Goal: Contribute content: Contribute content

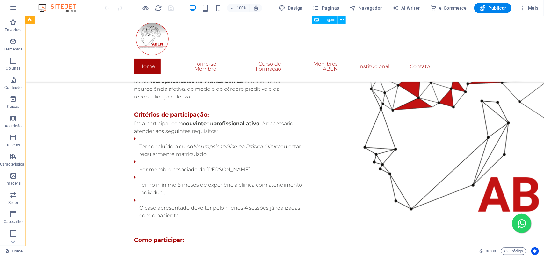
scroll to position [2413, 0]
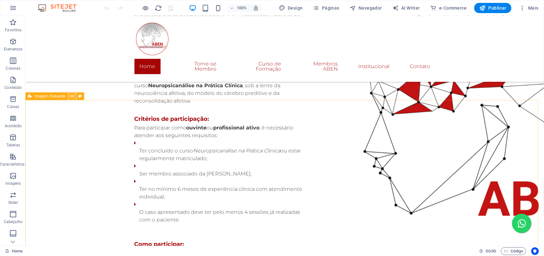
click at [72, 98] on icon at bounding box center [72, 96] width 4 height 7
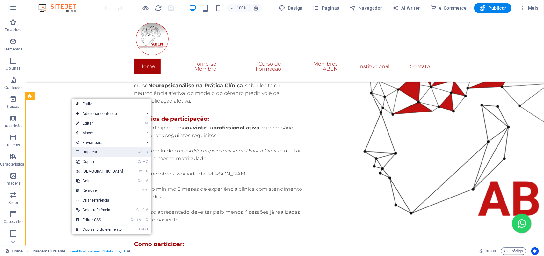
click at [98, 148] on link "Ctrl D Duplicar" at bounding box center [99, 152] width 55 height 10
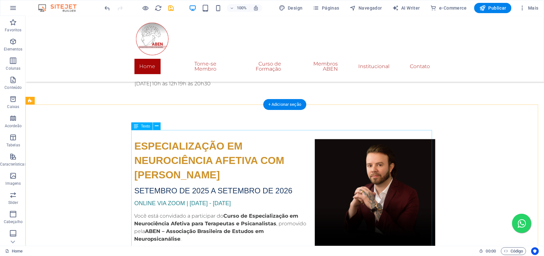
scroll to position [2785, 0]
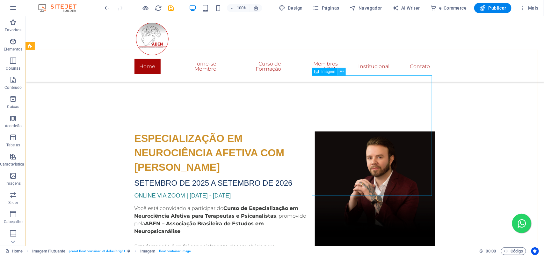
click at [341, 72] on icon at bounding box center [343, 71] width 4 height 7
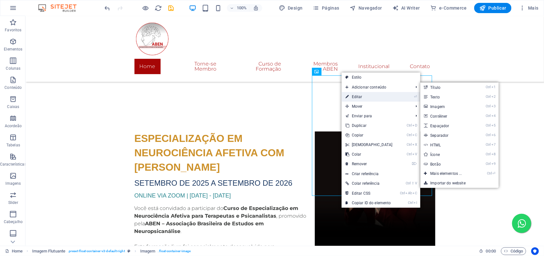
click at [359, 97] on link "⏎ Editar" at bounding box center [369, 97] width 55 height 10
select select "%"
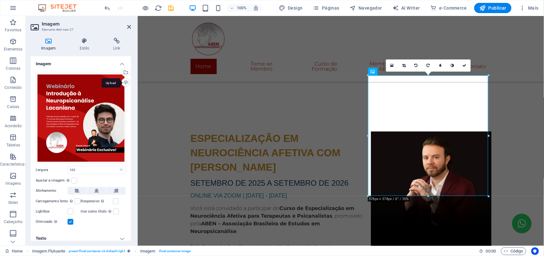
click at [126, 81] on div "Upload" at bounding box center [126, 83] width 10 height 10
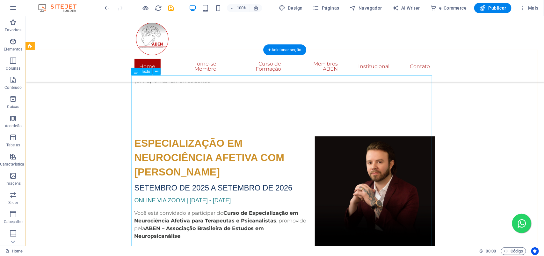
scroll to position [2785, 0]
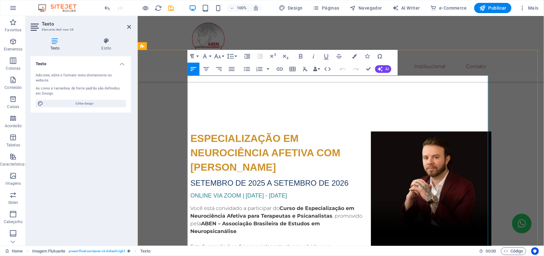
drag, startPoint x: 312, startPoint y: 81, endPoint x: 189, endPoint y: 83, distance: 123.5
drag, startPoint x: 276, startPoint y: 125, endPoint x: 187, endPoint y: 98, distance: 93.0
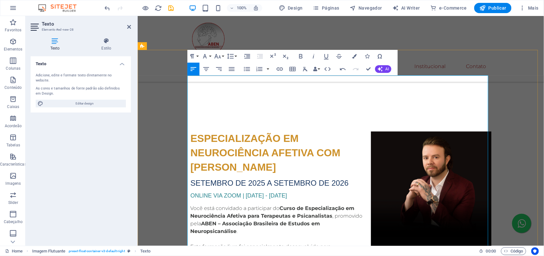
drag, startPoint x: 316, startPoint y: 109, endPoint x: 190, endPoint y: 99, distance: 126.7
click at [301, 56] on icon "button" at bounding box center [301, 56] width 8 height 8
click at [353, 56] on icon "button" at bounding box center [354, 56] width 4 height 4
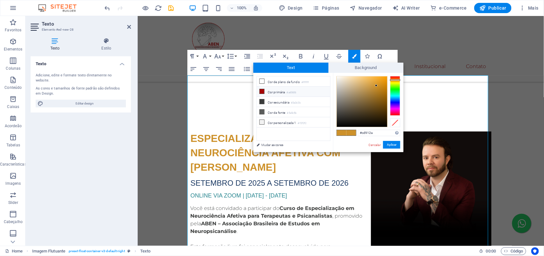
click at [265, 91] on span at bounding box center [262, 91] width 5 height 5
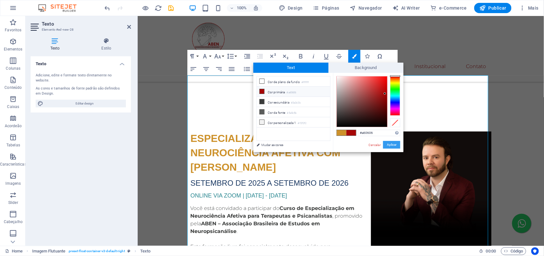
drag, startPoint x: 391, startPoint y: 146, endPoint x: 251, endPoint y: 129, distance: 140.4
click at [391, 145] on button "Aplicar" at bounding box center [391, 145] width 17 height 8
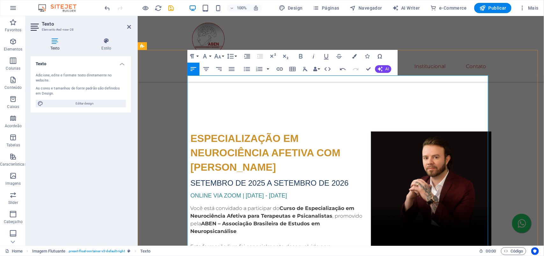
drag, startPoint x: 256, startPoint y: 126, endPoint x: 220, endPoint y: 127, distance: 35.1
drag, startPoint x: 348, startPoint y: 126, endPoint x: 263, endPoint y: 125, distance: 84.9
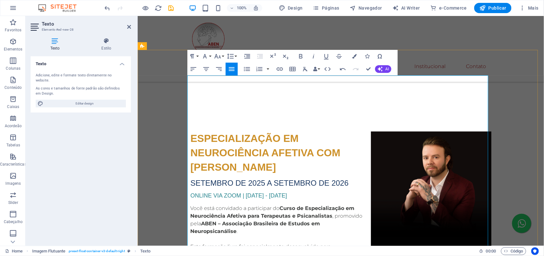
drag, startPoint x: 350, startPoint y: 122, endPoint x: 262, endPoint y: 126, distance: 88.4
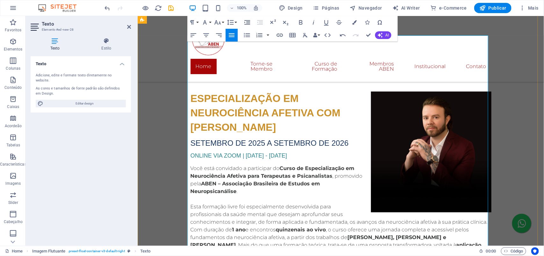
drag, startPoint x: 225, startPoint y: 174, endPoint x: 188, endPoint y: 107, distance: 76.2
drag, startPoint x: 306, startPoint y: 185, endPoint x: 210, endPoint y: 165, distance: 98.5
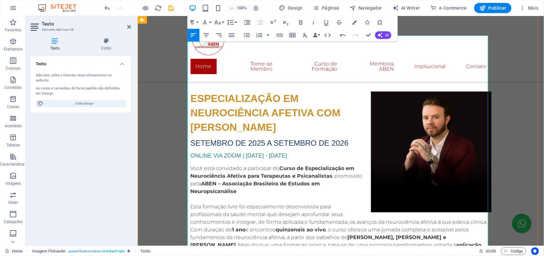
click at [224, 21] on button "Font Size" at bounding box center [219, 22] width 12 height 13
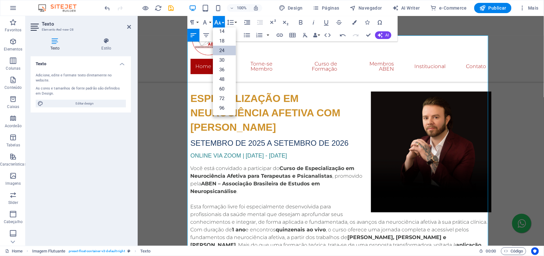
scroll to position [51, 0]
click at [225, 40] on link "18" at bounding box center [224, 41] width 23 height 10
click at [301, 23] on icon "button" at bounding box center [301, 23] width 8 height 8
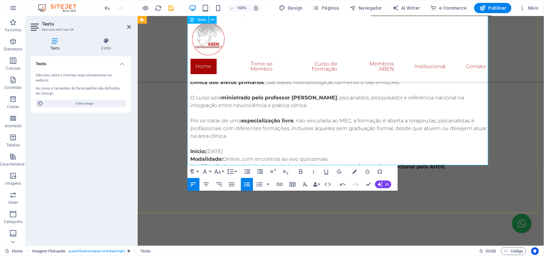
scroll to position [2984, 0]
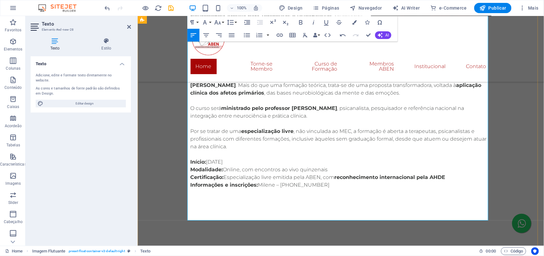
drag, startPoint x: 216, startPoint y: 208, endPoint x: 187, endPoint y: 208, distance: 28.4
click at [356, 24] on icon "button" at bounding box center [354, 22] width 4 height 4
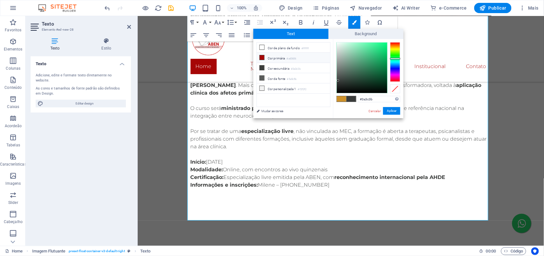
click at [276, 61] on li "Cor primária #a60606" at bounding box center [293, 58] width 73 height 10
type input "#a60606"
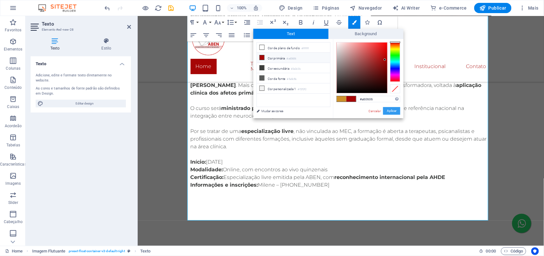
click at [396, 112] on button "Aplicar" at bounding box center [391, 111] width 17 height 8
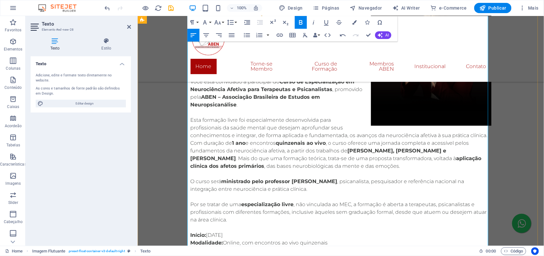
scroll to position [2904, 0]
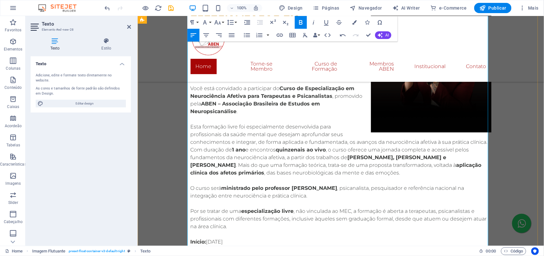
drag, startPoint x: 432, startPoint y: 190, endPoint x: 188, endPoint y: 191, distance: 243.7
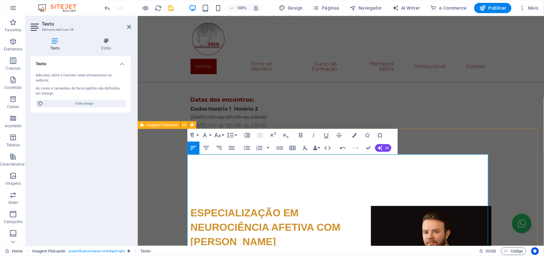
scroll to position [2705, 0]
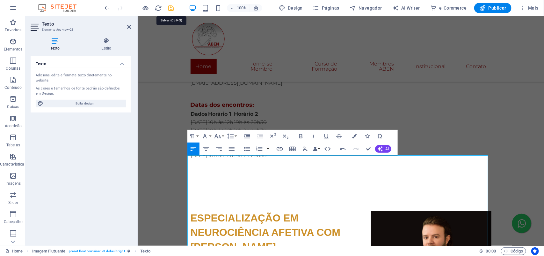
click at [170, 11] on icon "save" at bounding box center [171, 7] width 7 height 7
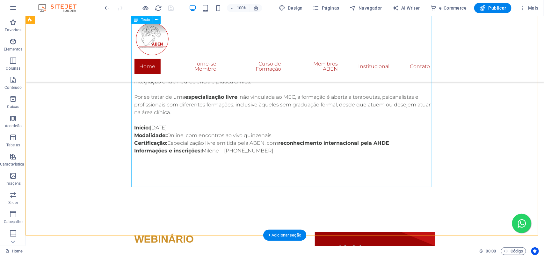
scroll to position [3064, 0]
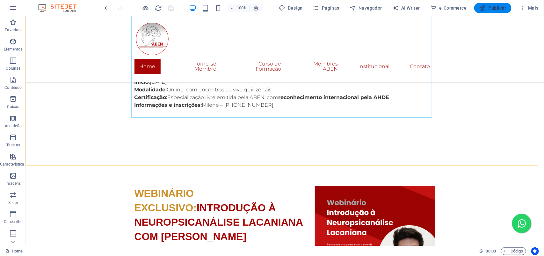
click at [497, 9] on span "Publicar" at bounding box center [493, 8] width 27 height 6
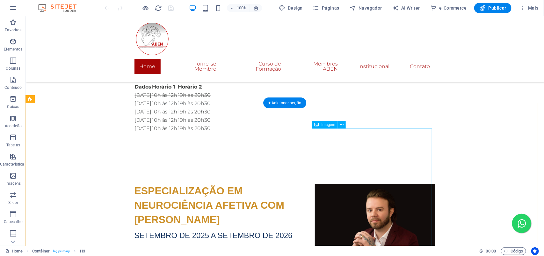
scroll to position [2852, 0]
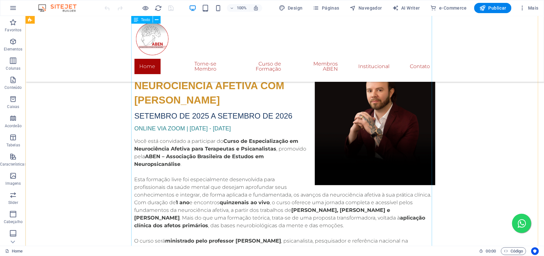
drag, startPoint x: 235, startPoint y: 126, endPoint x: 123, endPoint y: 126, distance: 111.6
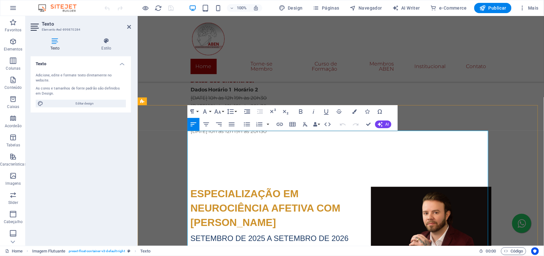
click span "Um Novo Circuito Emocional Fundamental na [GEOGRAPHIC_DATA]"
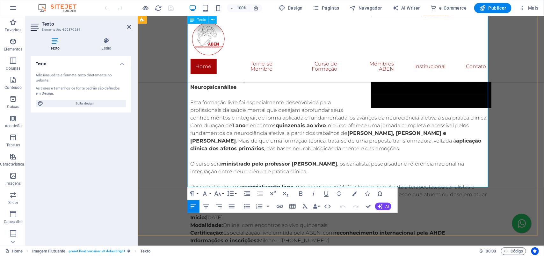
scroll to position [3048, 0]
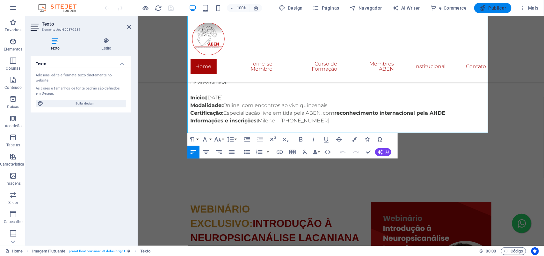
click at [506, 7] on span "Publicar" at bounding box center [493, 8] width 27 height 6
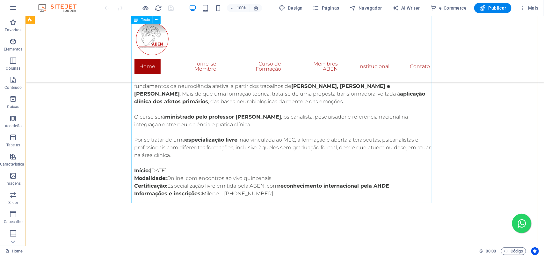
scroll to position [2979, 0]
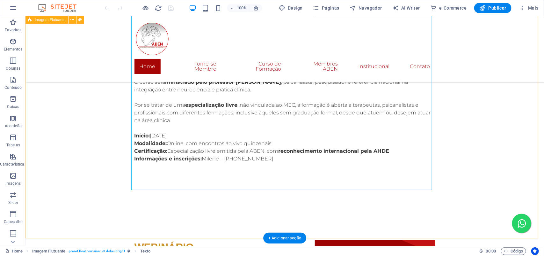
scroll to position [3018, 0]
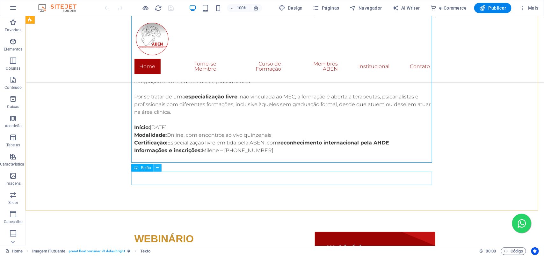
click at [159, 168] on icon at bounding box center [158, 167] width 4 height 7
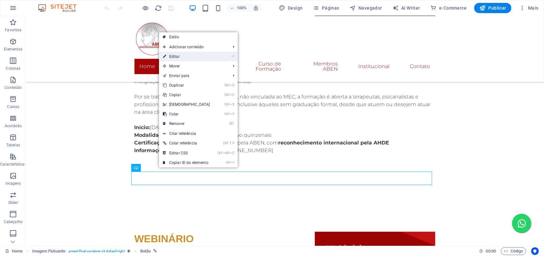
click at [183, 55] on link "⏎ Editar" at bounding box center [186, 57] width 55 height 10
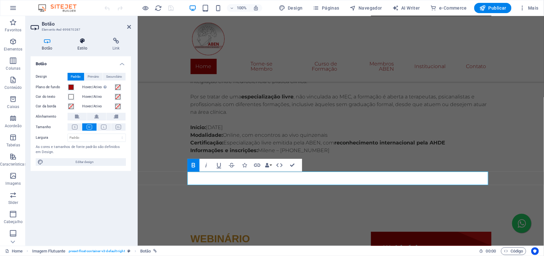
click at [83, 45] on h4 "Estilo" at bounding box center [83, 44] width 35 height 13
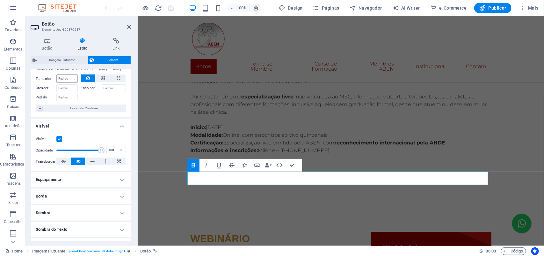
scroll to position [0, 0]
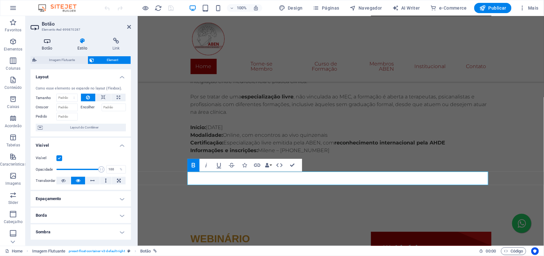
click at [47, 46] on h4 "Botão" at bounding box center [49, 44] width 36 height 13
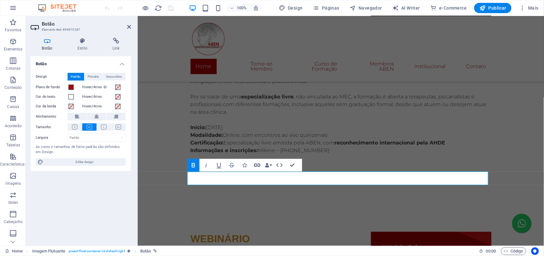
click at [256, 165] on icon "button" at bounding box center [258, 165] width 8 height 8
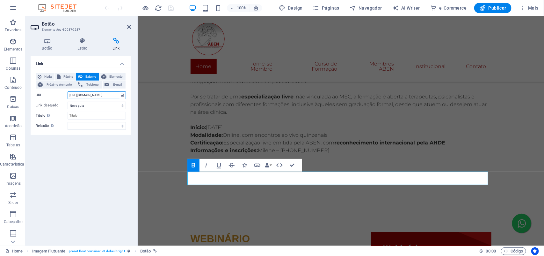
click at [106, 96] on input "https://youtu.be/QbxNjf9j0nQ?si=DJRRzU0TCr9yYoZ_" at bounding box center [97, 95] width 58 height 8
paste input "eduardoschmidt.herospark.co/webinario-disgust-um-novo-circuito-emocional-fundam…"
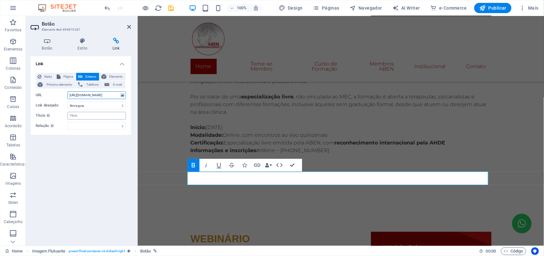
type input "https://eduardoschmidt.herospark.co/webinario-disgust-um-novo-circuito-emociona…"
click at [101, 114] on input "Título A descrição adicional do link não deve ser igual ao texto do link. O tít…" at bounding box center [97, 116] width 58 height 8
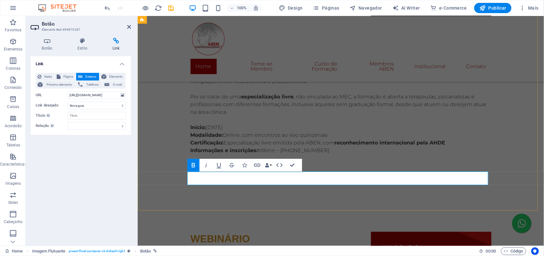
click at [49, 46] on h4 "Botão" at bounding box center [49, 44] width 36 height 13
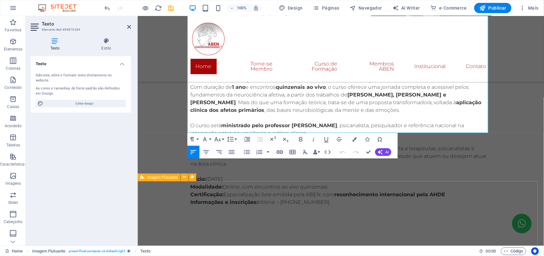
scroll to position [3048, 0]
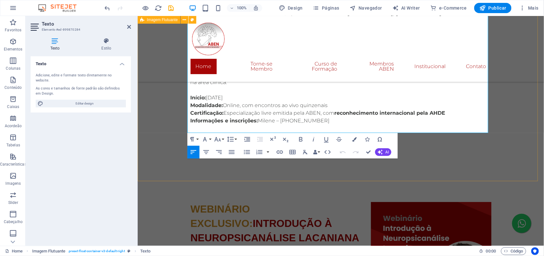
drag, startPoint x: 262, startPoint y: 121, endPoint x: 183, endPoint y: 120, distance: 78.5
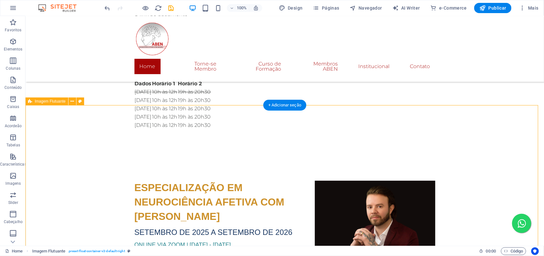
scroll to position [2889, 0]
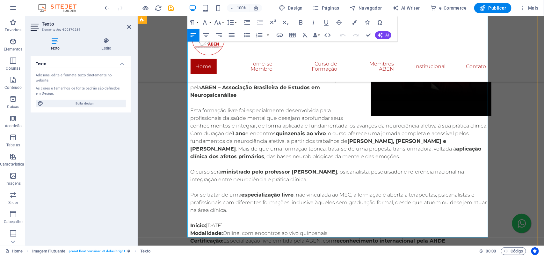
scroll to position [2929, 0]
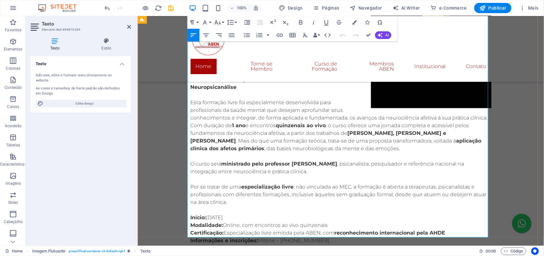
drag, startPoint x: 392, startPoint y: 142, endPoint x: 189, endPoint y: 87, distance: 210.8
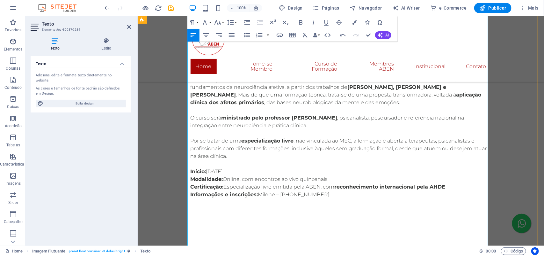
scroll to position [3008, 0]
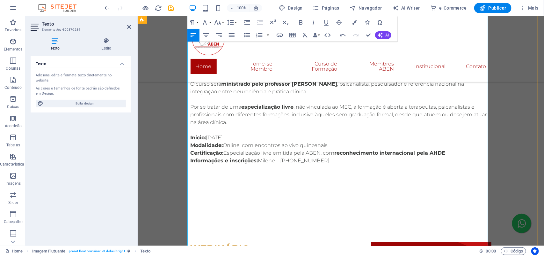
drag, startPoint x: 300, startPoint y: 187, endPoint x: 193, endPoint y: 182, distance: 106.6
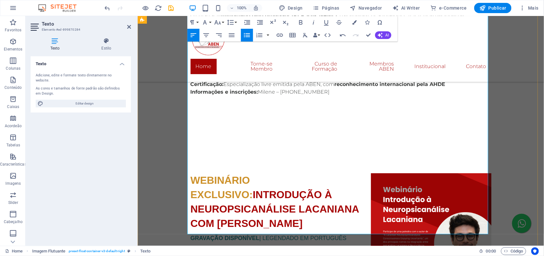
scroll to position [3088, 0]
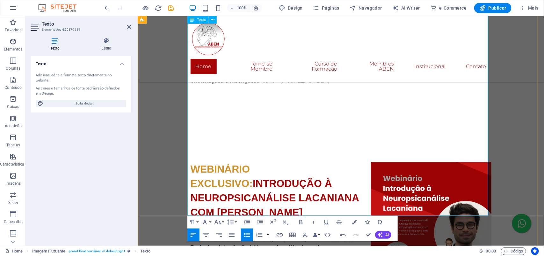
drag, startPoint x: 265, startPoint y: 203, endPoint x: 187, endPoint y: 188, distance: 79.1
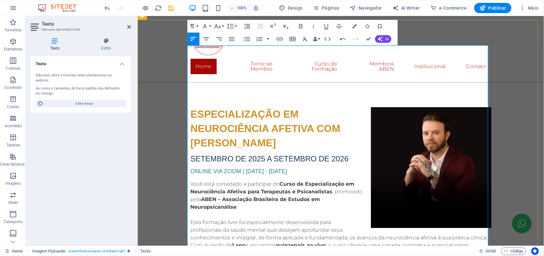
scroll to position [2849, 0]
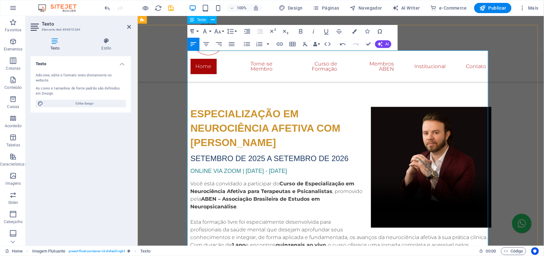
scroll to position [2809, 0]
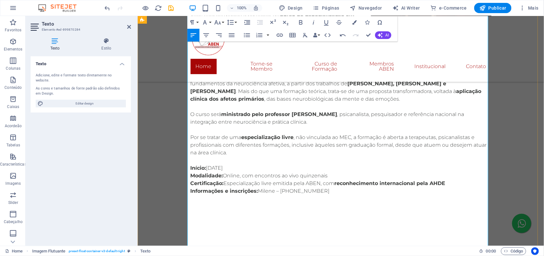
scroll to position [2968, 0]
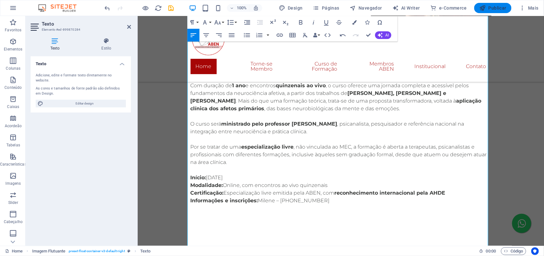
click at [487, 8] on span "Publicar" at bounding box center [493, 8] width 27 height 6
